Goal: Task Accomplishment & Management: Manage account settings

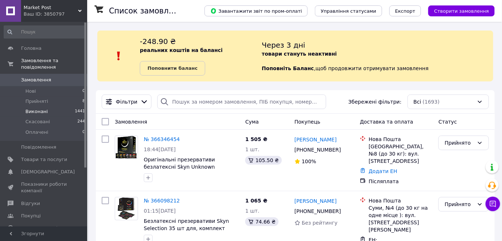
click at [64, 106] on li "Виконані 1441" at bounding box center [44, 111] width 89 height 10
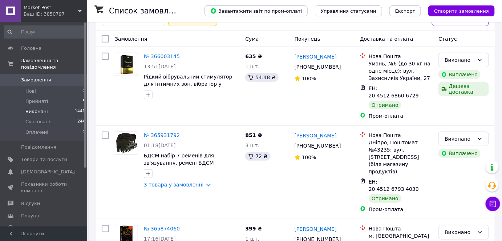
scroll to position [108, 0]
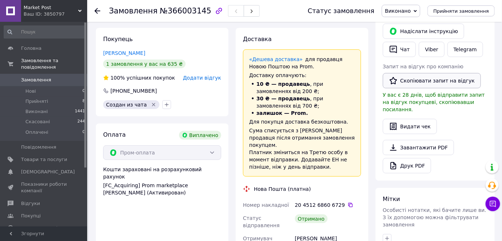
scroll to position [137, 0]
click at [427, 46] on link "Viber" at bounding box center [430, 49] width 25 height 15
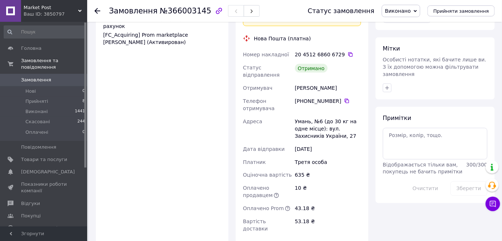
scroll to position [303, 0]
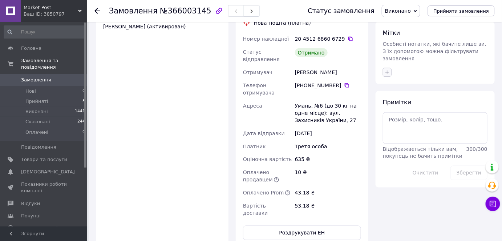
click at [387, 69] on icon "button" at bounding box center [387, 72] width 6 height 6
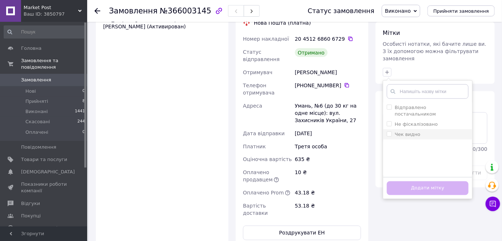
click at [388, 131] on input "Чек видно" at bounding box center [388, 133] width 5 height 5
checkbox input "true"
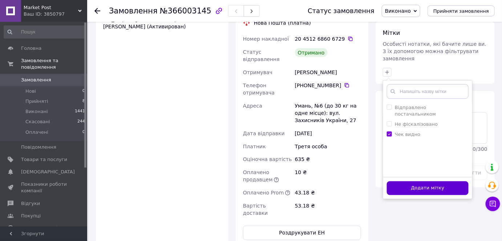
click at [402, 181] on button "Додати мітку" at bounding box center [427, 188] width 82 height 14
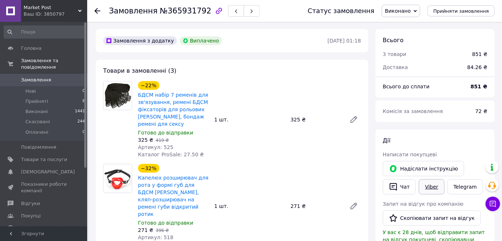
click at [425, 190] on link "Viber" at bounding box center [430, 186] width 25 height 15
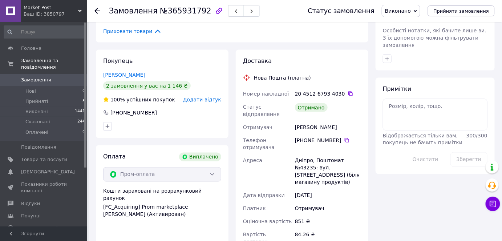
scroll to position [316, 0]
click at [386, 56] on icon "button" at bounding box center [387, 59] width 6 height 6
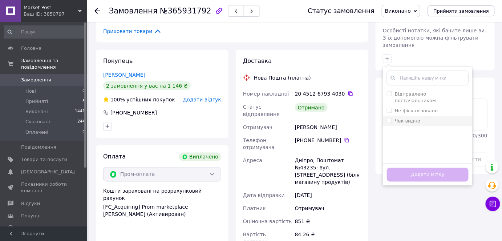
click at [388, 118] on input "Чек видно" at bounding box center [388, 120] width 5 height 5
checkbox input "true"
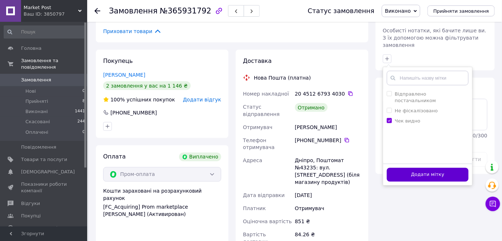
click at [407, 168] on button "Додати мітку" at bounding box center [427, 175] width 82 height 14
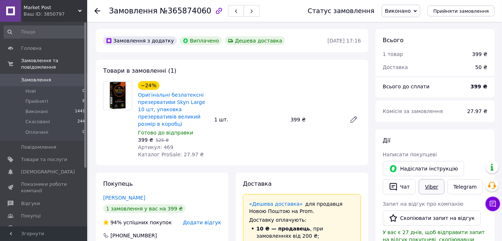
click at [421, 184] on link "Viber" at bounding box center [430, 186] width 25 height 15
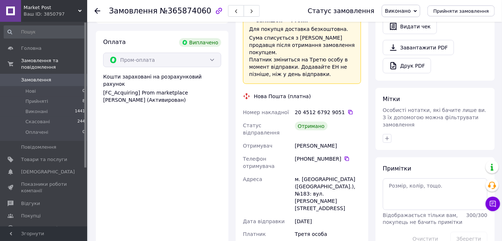
scroll to position [238, 0]
click at [389, 135] on icon "button" at bounding box center [387, 138] width 6 height 6
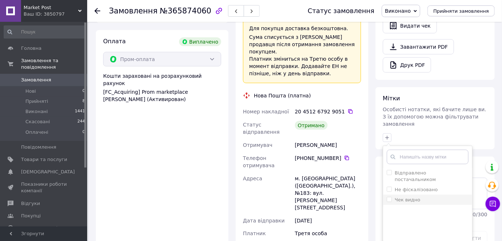
click at [390, 197] on input "Чек видно" at bounding box center [388, 199] width 5 height 5
checkbox input "true"
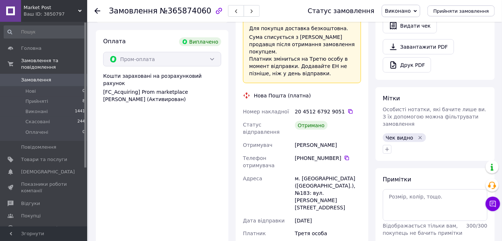
scroll to position [6, 0]
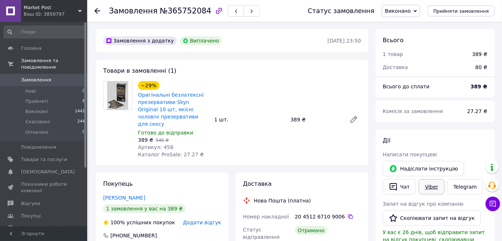
click at [423, 184] on link "Viber" at bounding box center [430, 186] width 25 height 15
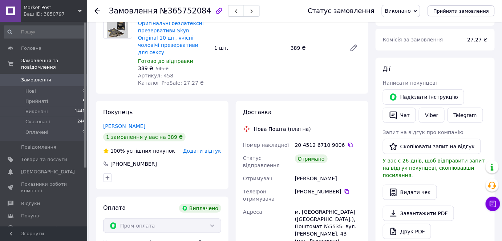
scroll to position [81, 0]
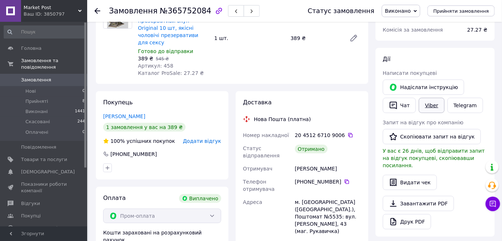
click at [426, 102] on link "Viber" at bounding box center [430, 105] width 25 height 15
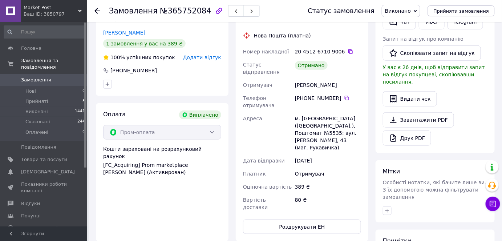
scroll to position [175, 0]
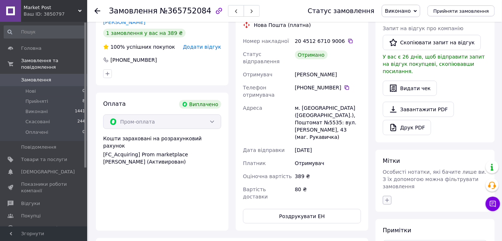
click at [388, 197] on icon "button" at bounding box center [387, 200] width 6 height 6
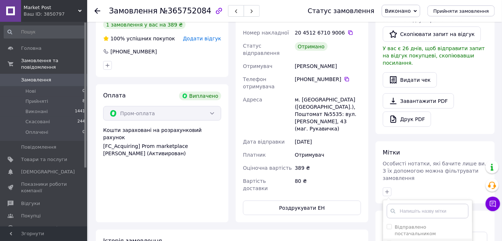
checkbox input "true"
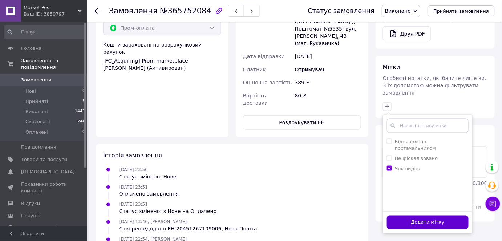
scroll to position [270, 0]
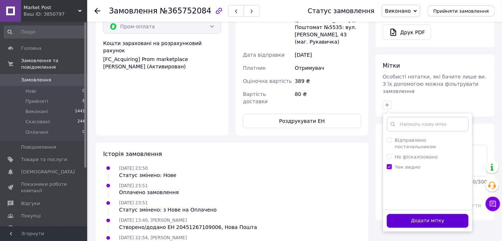
click at [418, 214] on button "Додати мітку" at bounding box center [427, 221] width 82 height 14
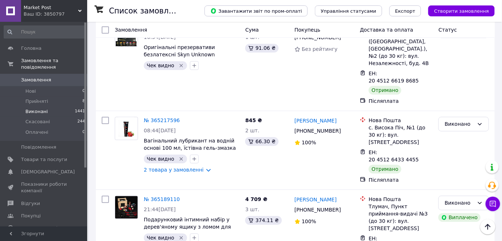
scroll to position [483, 0]
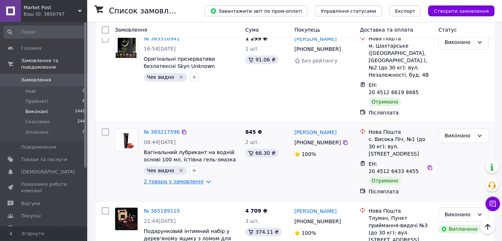
click at [170, 178] on link "2 товара у замовленні" at bounding box center [174, 181] width 60 height 6
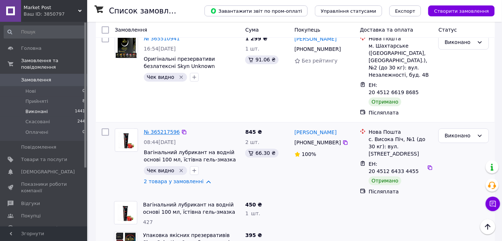
click at [160, 129] on link "№ 365217596" at bounding box center [162, 132] width 36 height 6
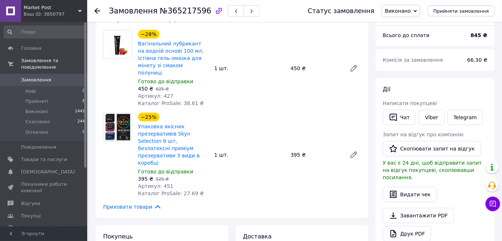
scroll to position [53, 0]
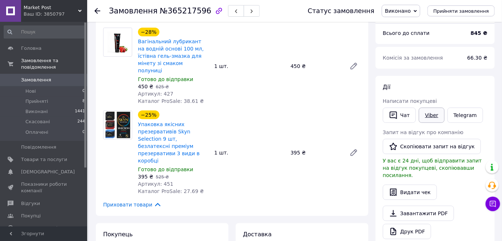
click at [433, 116] on link "Viber" at bounding box center [430, 114] width 25 height 15
click at [64, 96] on li "Прийняті 8" at bounding box center [44, 101] width 89 height 10
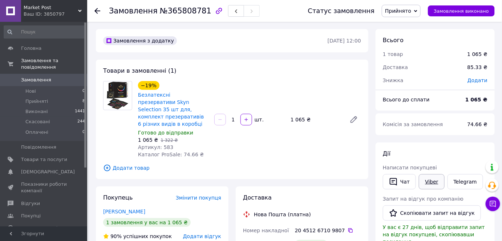
click at [430, 181] on link "Viber" at bounding box center [430, 181] width 25 height 15
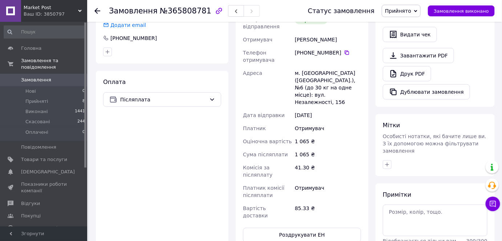
scroll to position [232, 0]
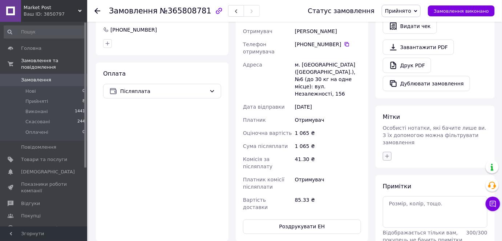
click at [389, 153] on icon "button" at bounding box center [387, 156] width 6 height 6
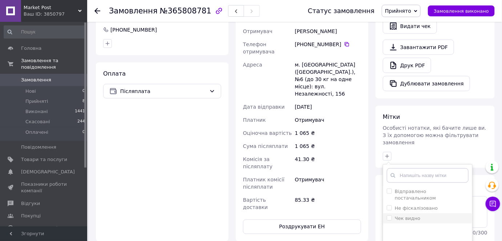
click at [390, 215] on input "Чек видно" at bounding box center [388, 217] width 5 height 5
checkbox input "true"
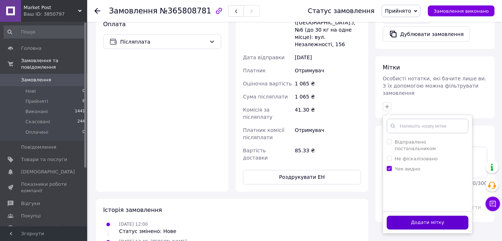
scroll to position [282, 0]
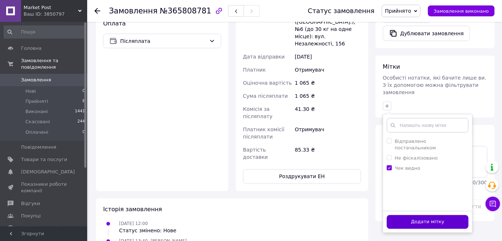
click at [398, 215] on button "Додати мітку" at bounding box center [427, 222] width 82 height 14
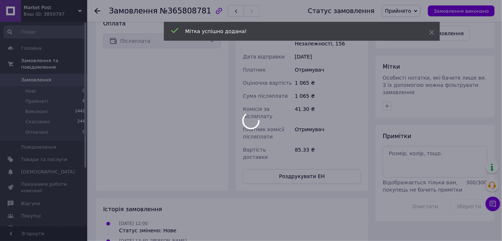
click at [457, 11] on div at bounding box center [251, 120] width 502 height 241
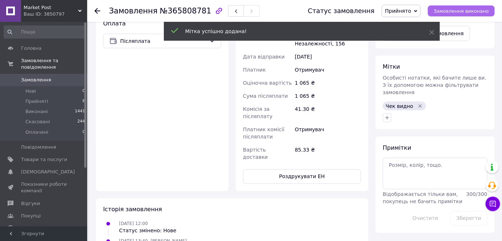
click at [459, 14] on span "Замовлення виконано" at bounding box center [460, 10] width 55 height 5
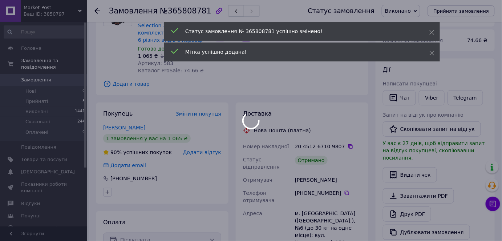
scroll to position [83, 0]
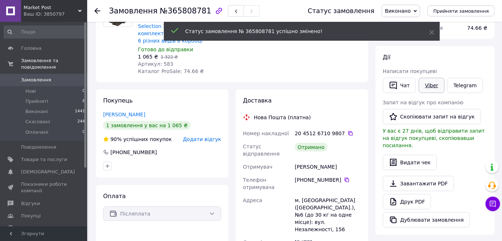
click at [430, 89] on link "Viber" at bounding box center [430, 85] width 25 height 15
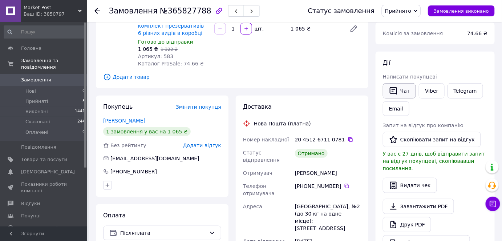
scroll to position [91, 0]
click at [429, 85] on link "Viber" at bounding box center [430, 90] width 25 height 15
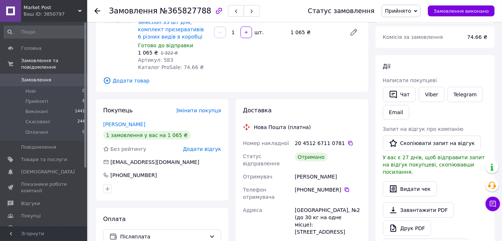
scroll to position [86, 0]
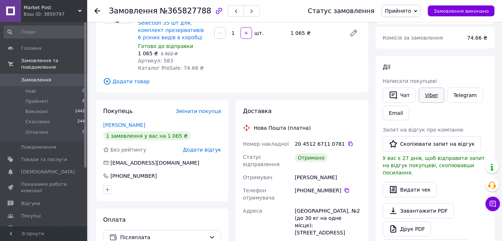
click at [429, 90] on link "Viber" at bounding box center [430, 94] width 25 height 15
click at [449, 10] on span "Замовлення виконано" at bounding box center [460, 10] width 55 height 5
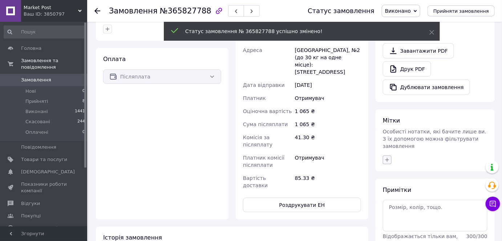
scroll to position [220, 0]
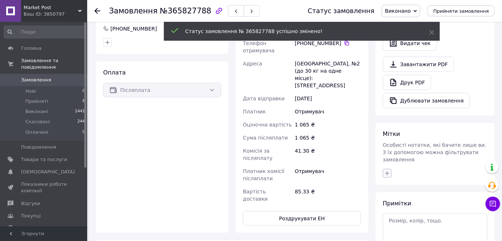
click at [386, 170] on icon "button" at bounding box center [387, 173] width 6 height 6
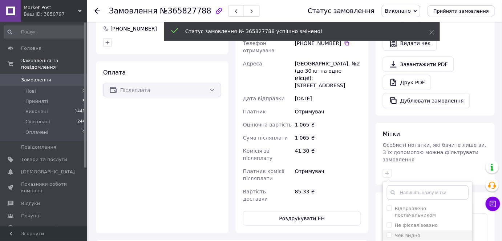
click at [390, 232] on input "Чек видно" at bounding box center [388, 234] width 5 height 5
checkbox input "true"
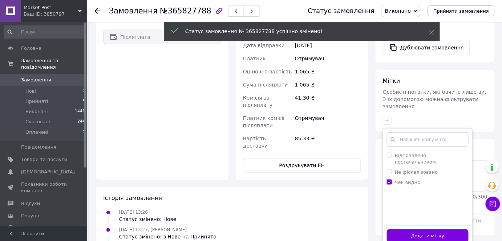
scroll to position [273, 0]
click at [400, 229] on button "Додати мітку" at bounding box center [427, 236] width 82 height 14
